Goal: Information Seeking & Learning: Check status

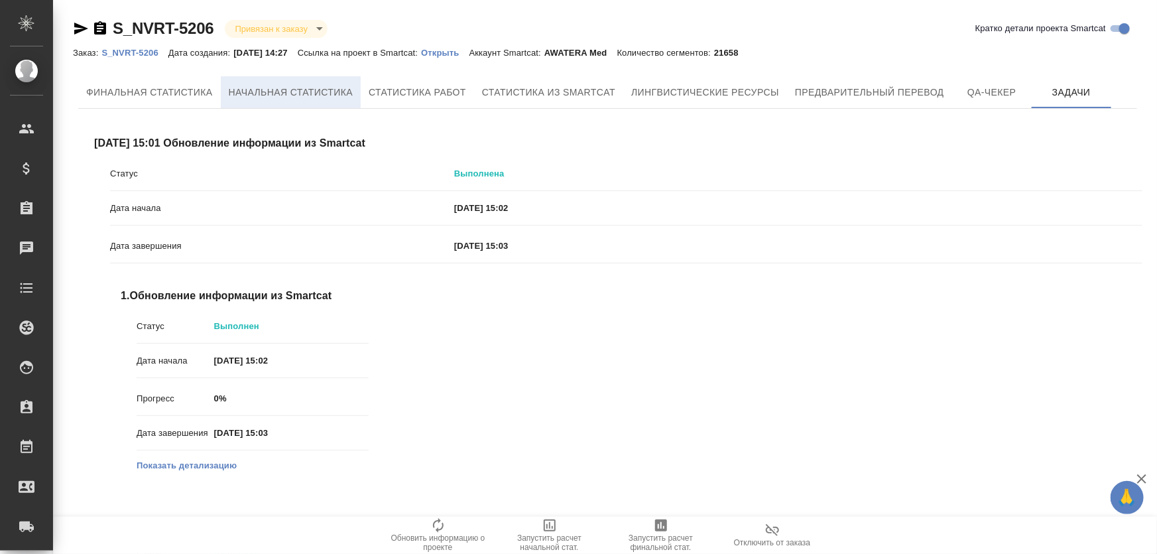
click at [240, 100] on button "Начальная статистика" at bounding box center [291, 92] width 141 height 32
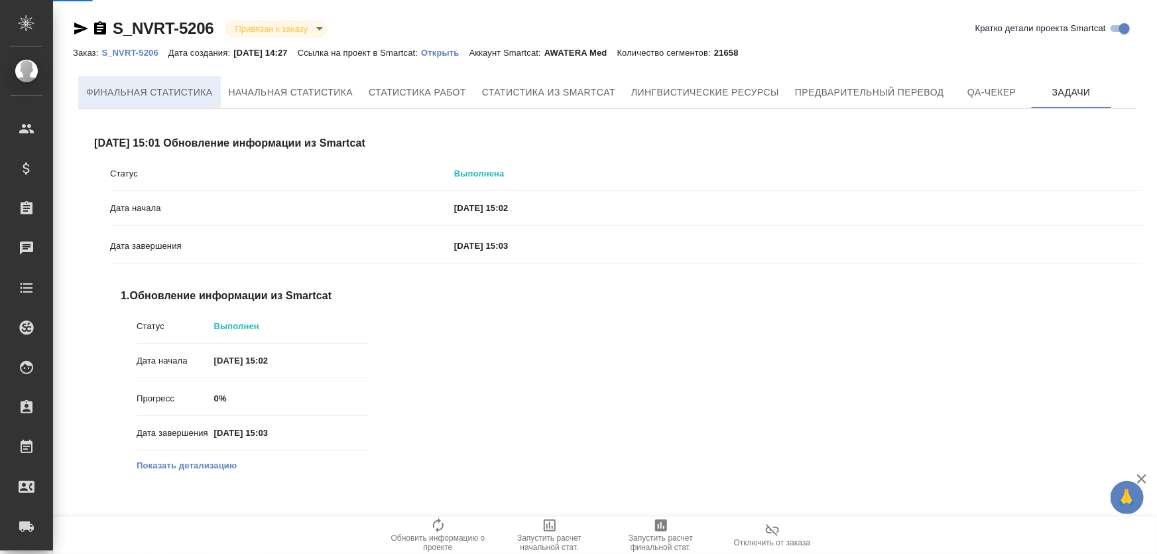
click at [202, 90] on span "Финальная статистика" at bounding box center [149, 92] width 127 height 17
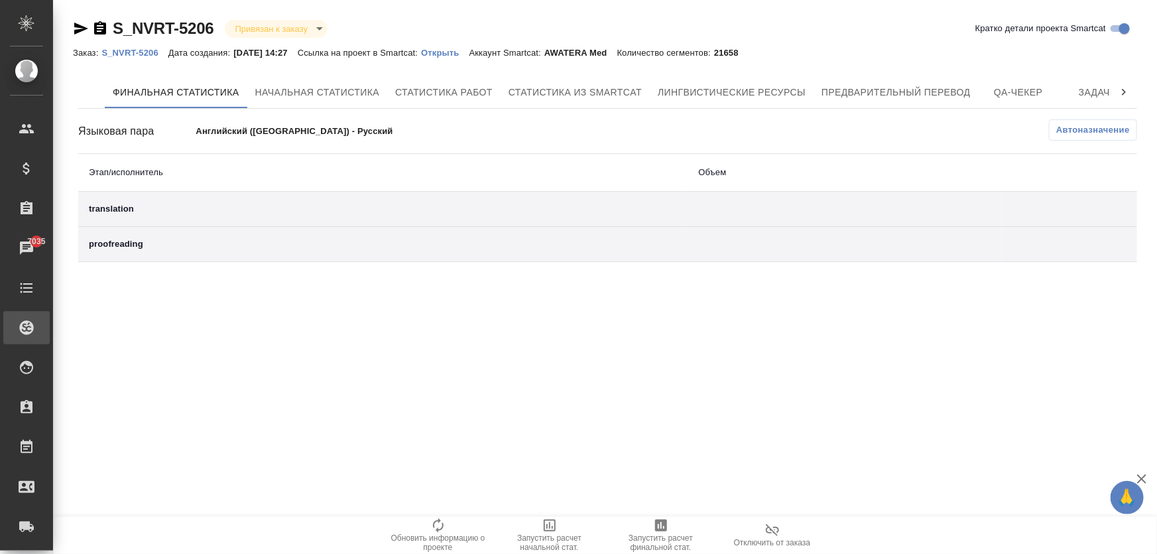
click at [27, 330] on div "Проекты SC" at bounding box center [9, 328] width 33 height 20
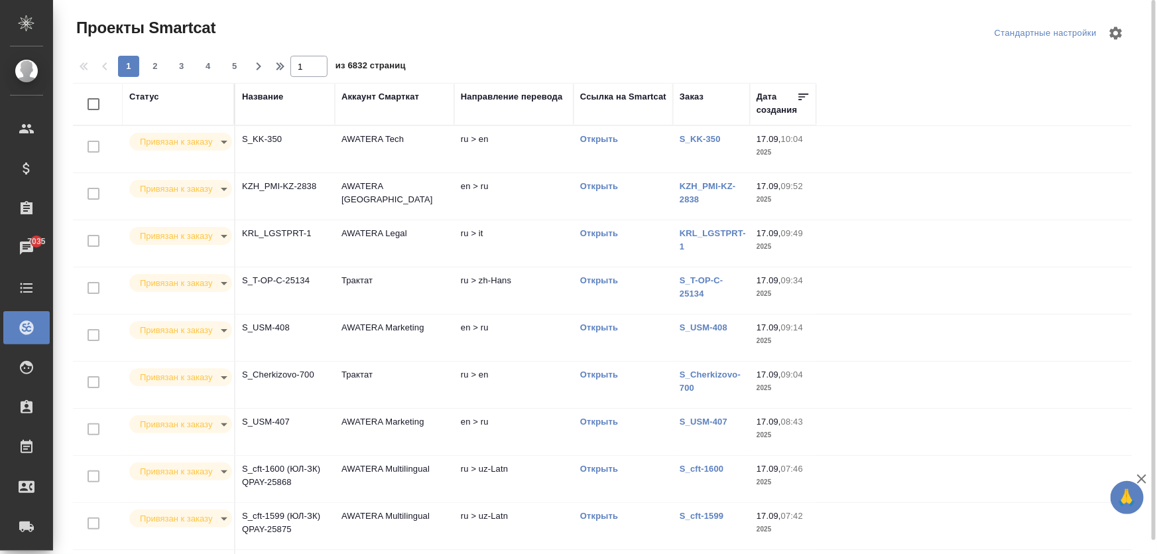
scroll to position [13, 0]
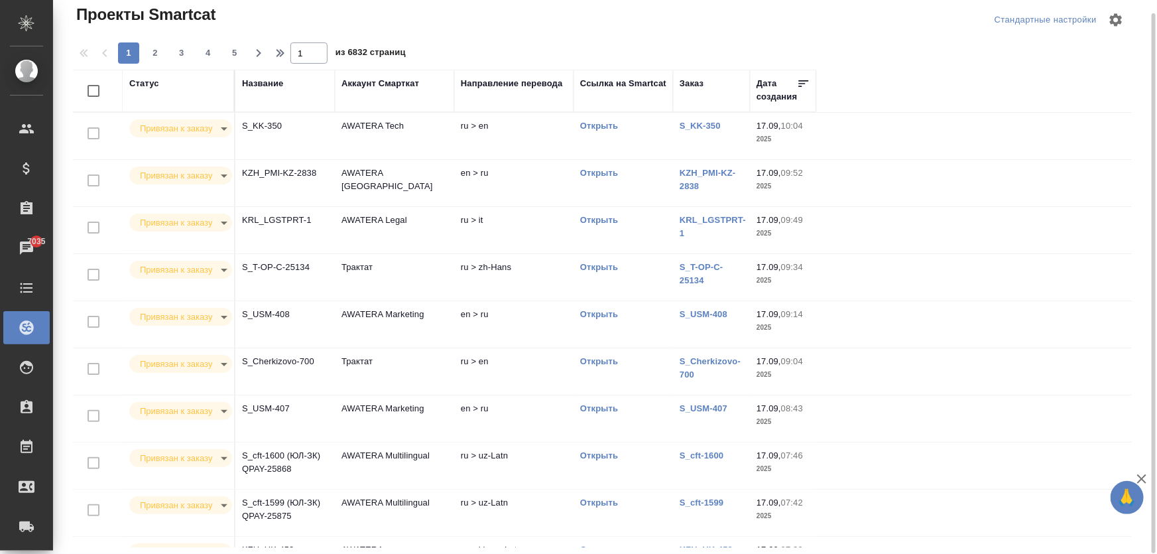
click at [279, 381] on td "S_Cherkizovo-700" at bounding box center [284, 371] width 99 height 46
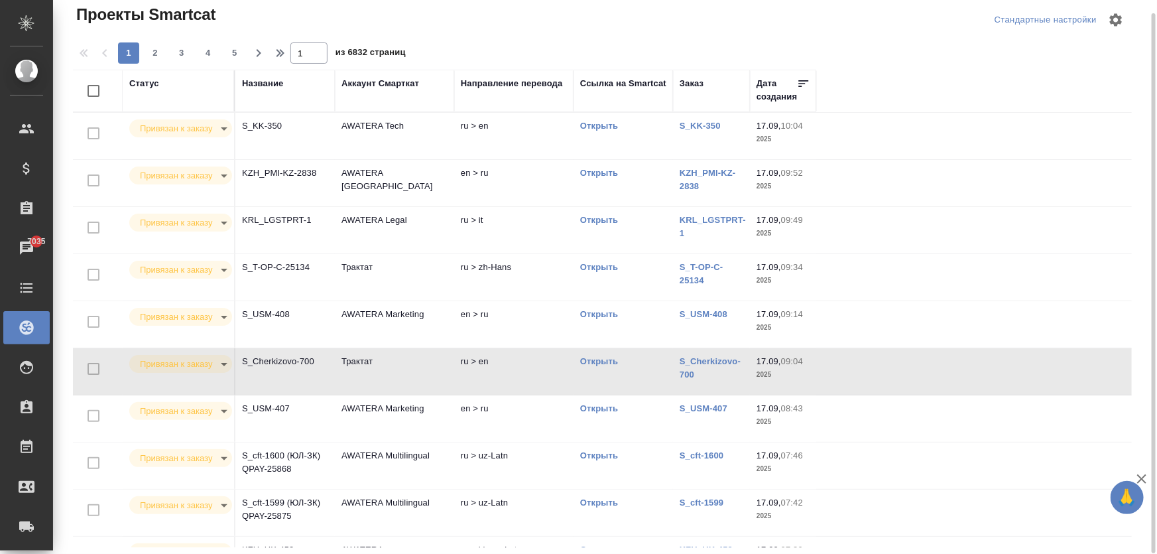
click at [279, 381] on td "S_Cherkizovo-700" at bounding box center [284, 371] width 99 height 46
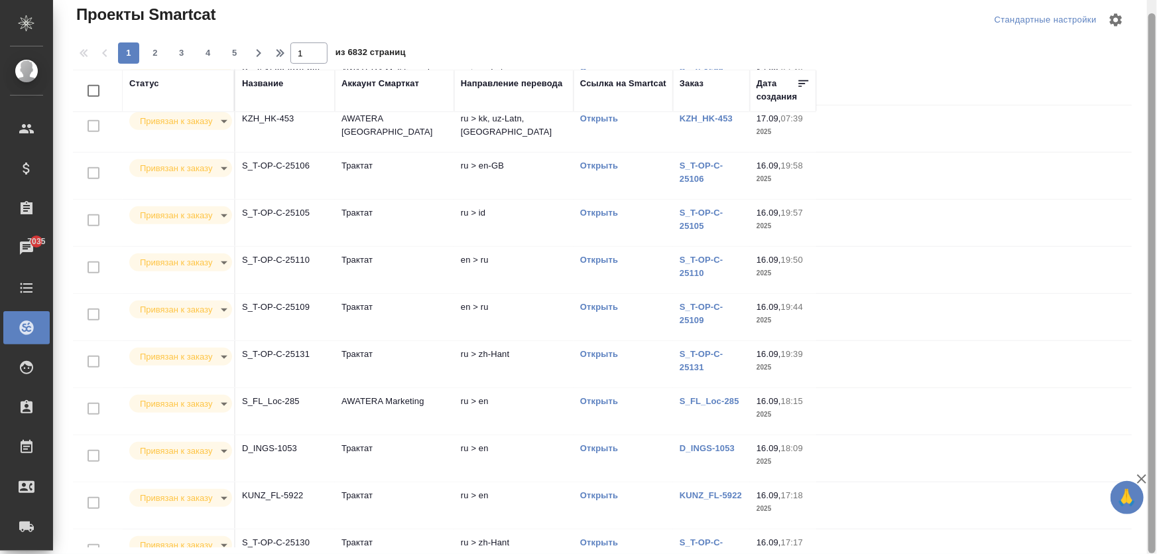
scroll to position [505, 0]
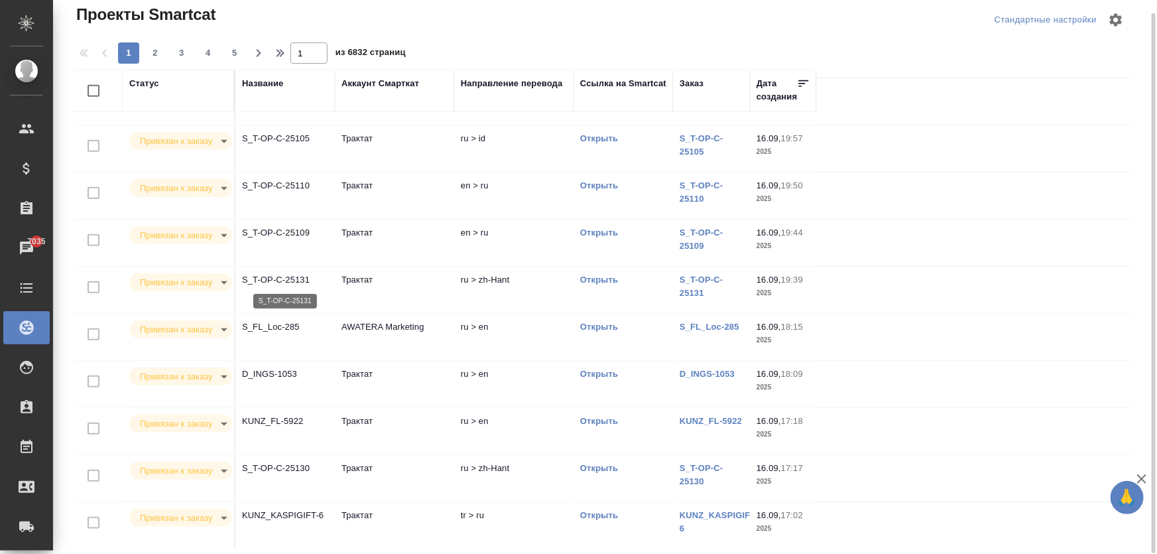
click at [280, 278] on p "S_T-OP-C-25131" at bounding box center [285, 279] width 86 height 13
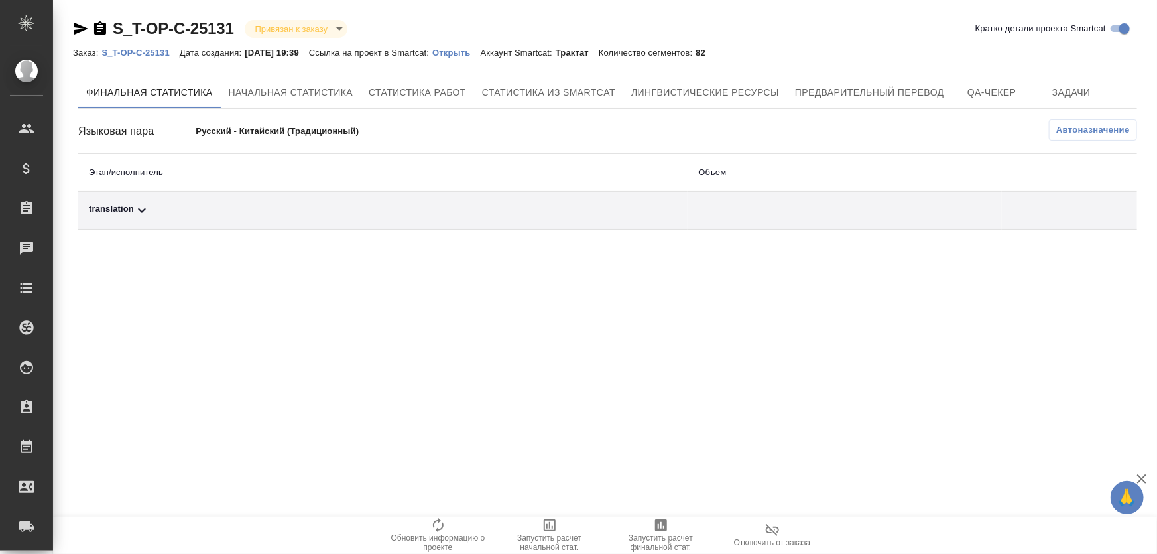
click at [130, 206] on div "translation" at bounding box center [383, 210] width 588 height 16
